Goal: Navigation & Orientation: Find specific page/section

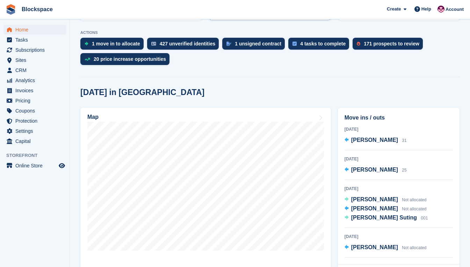
scroll to position [140, 0]
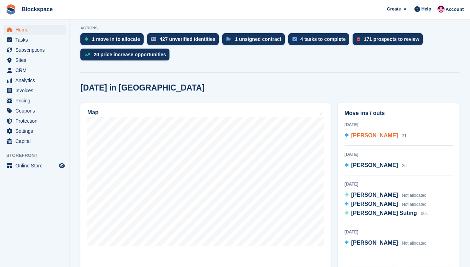
click at [385, 138] on span "[PERSON_NAME]" at bounding box center [374, 135] width 47 height 6
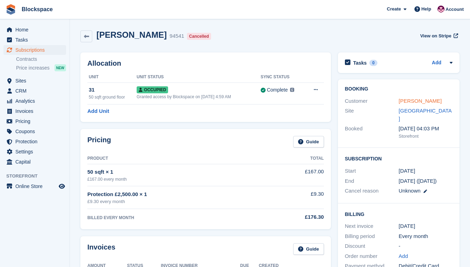
click at [407, 102] on link "[PERSON_NAME]" at bounding box center [420, 101] width 43 height 6
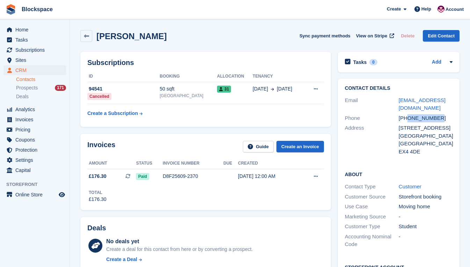
drag, startPoint x: 436, startPoint y: 118, endPoint x: 407, endPoint y: 119, distance: 29.0
click at [407, 119] on div "+447949004844" at bounding box center [426, 118] width 54 height 8
copy div "7949004844"
click at [356, 138] on div "Address" at bounding box center [372, 139] width 54 height 31
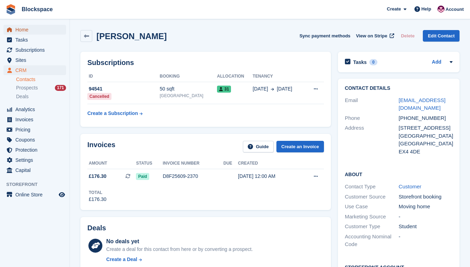
click at [25, 29] on span "Home" at bounding box center [36, 30] width 42 height 10
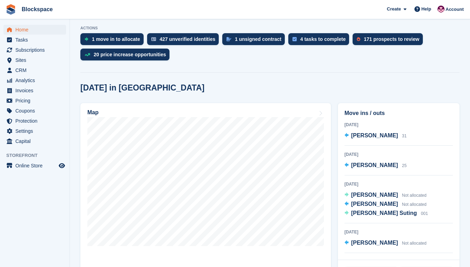
scroll to position [140, 0]
click at [369, 135] on span "[PERSON_NAME]" at bounding box center [374, 135] width 47 height 6
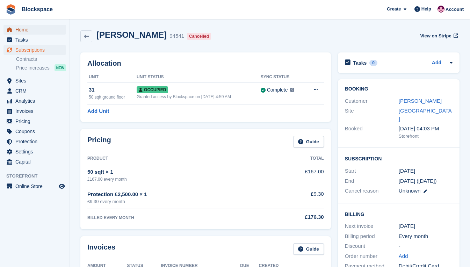
click at [33, 28] on span "Home" at bounding box center [36, 30] width 42 height 10
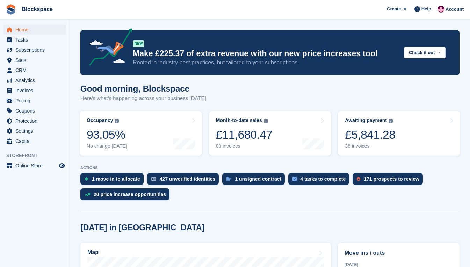
scroll to position [140, 0]
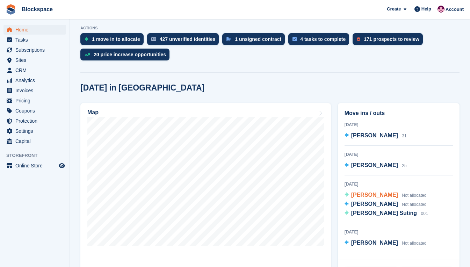
click at [365, 195] on span "[PERSON_NAME]" at bounding box center [374, 195] width 47 height 6
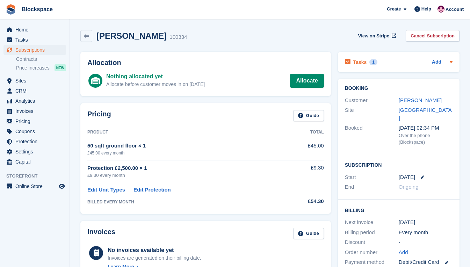
click at [361, 66] on div "Tasks 1" at bounding box center [361, 61] width 32 height 9
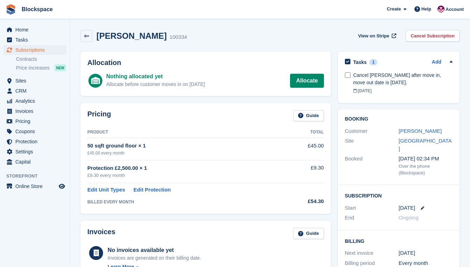
click at [246, 74] on div "Nothing allocated yet Allocate before customer moves in on [DATE] Allocate" at bounding box center [215, 80] width 218 height 17
click at [232, 68] on div "Allocation Nothing allocated yet Allocate before customer moves in on 4 Sep All…" at bounding box center [205, 74] width 250 height 44
click at [29, 28] on span "Home" at bounding box center [36, 30] width 42 height 10
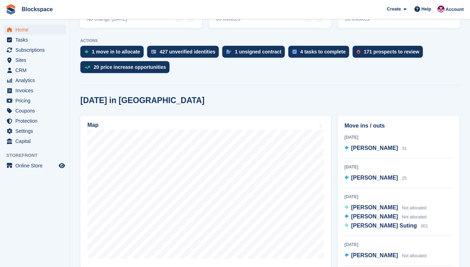
scroll to position [140, 0]
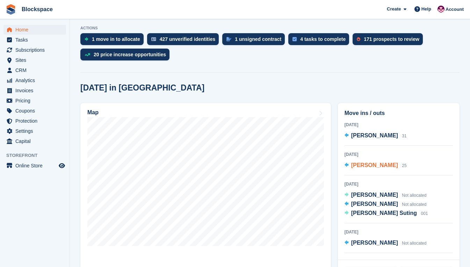
click at [355, 165] on span "Oliver Raphael Churcher" at bounding box center [374, 165] width 47 height 6
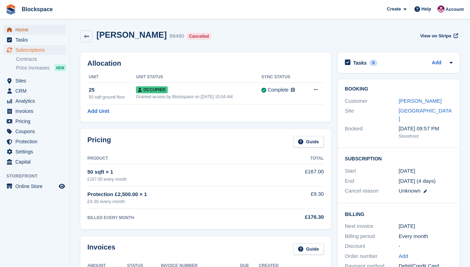
click at [24, 27] on span "Home" at bounding box center [36, 30] width 42 height 10
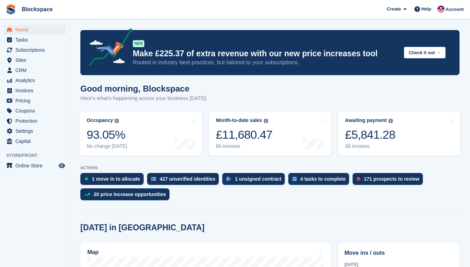
scroll to position [140, 0]
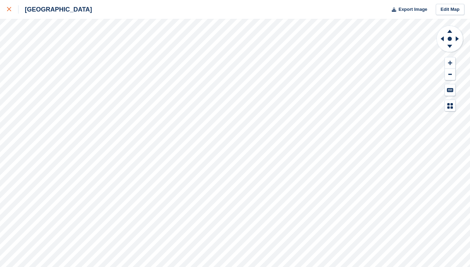
click at [11, 11] on icon at bounding box center [9, 9] width 4 height 4
